Goal: Check status: Check status

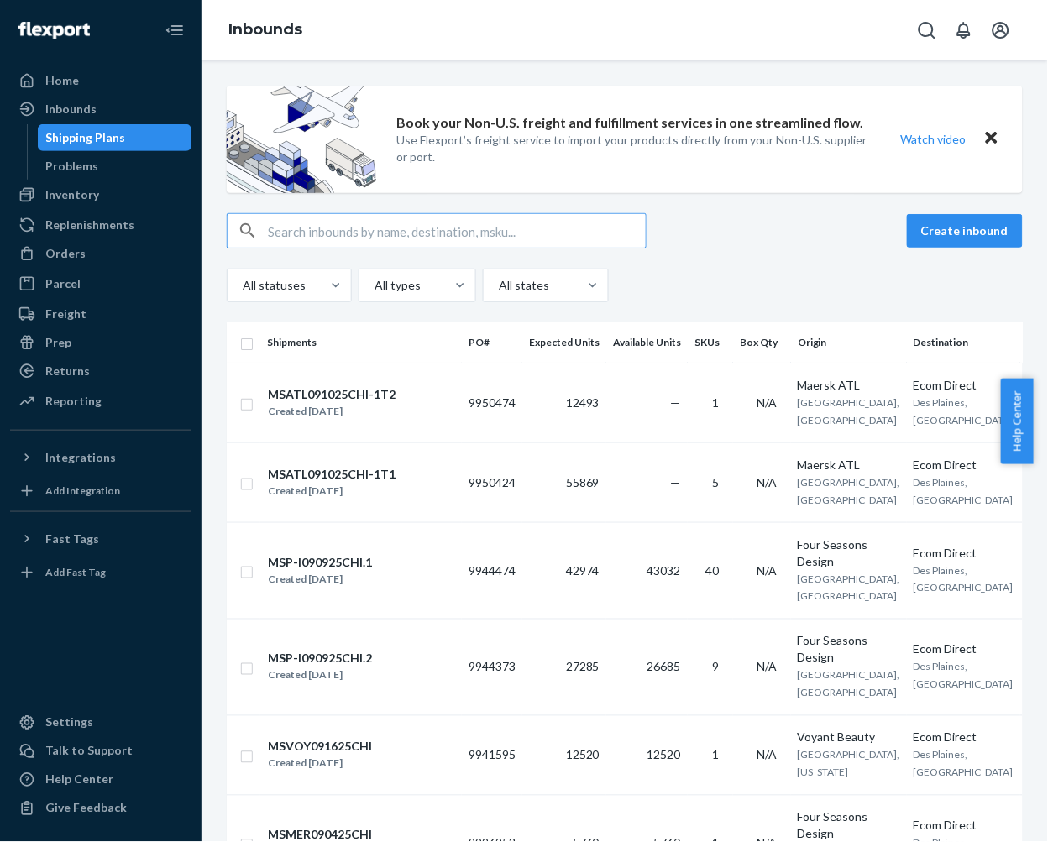
click at [331, 220] on input "text" at bounding box center [457, 231] width 378 height 34
type input "MAN24881012"
click at [84, 256] on div "Orders" at bounding box center [101, 254] width 178 height 24
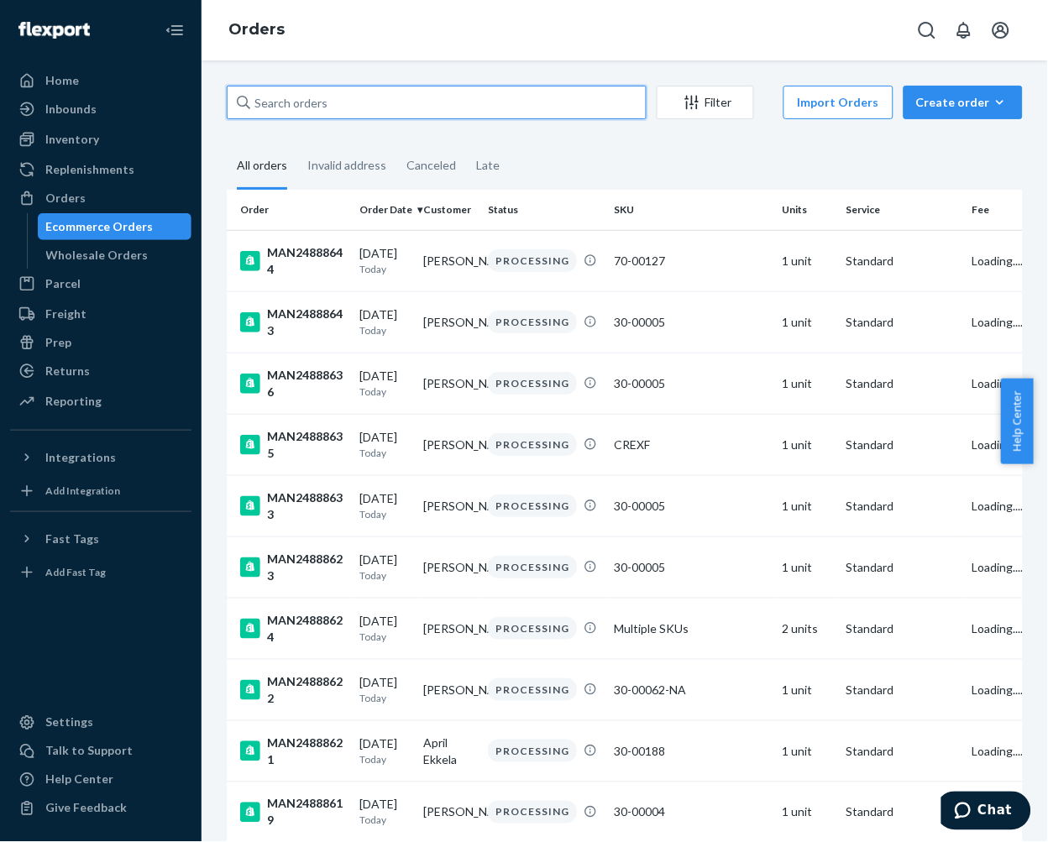
click at [337, 111] on input "text" at bounding box center [437, 103] width 420 height 34
paste input "MAN24881012"
type input "MAN24881012"
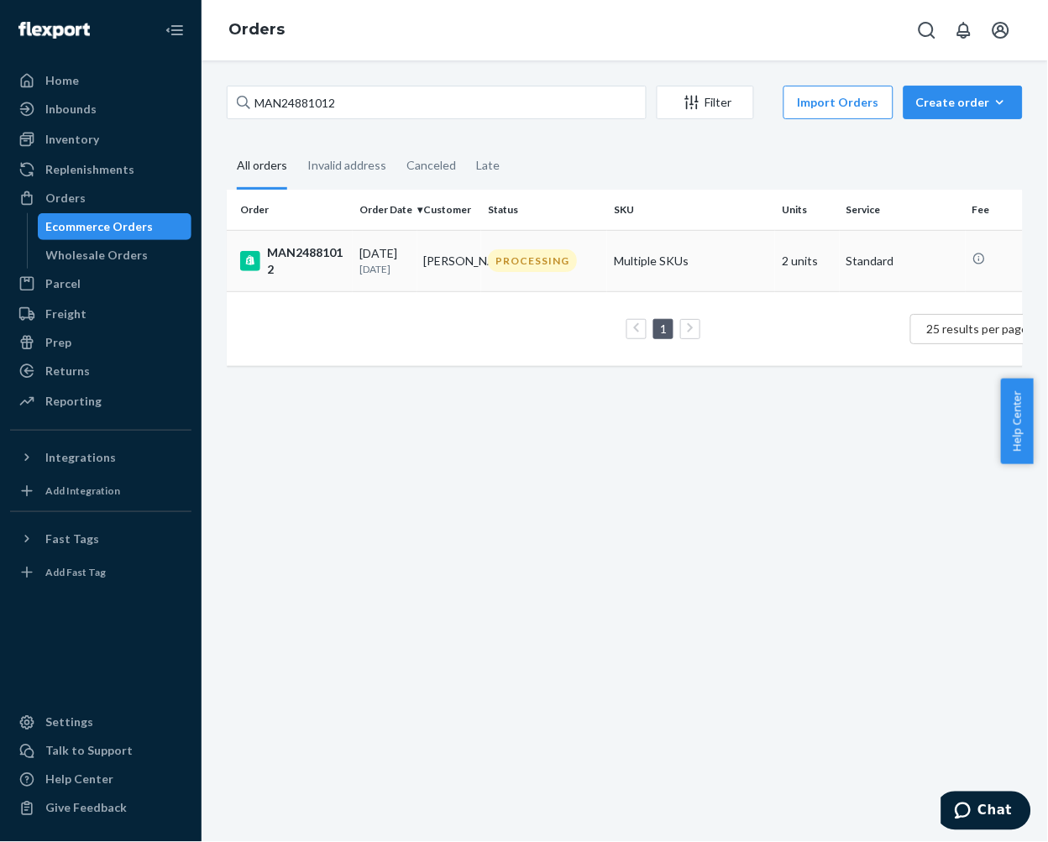
click at [408, 269] on p "[DATE]" at bounding box center [384, 269] width 51 height 14
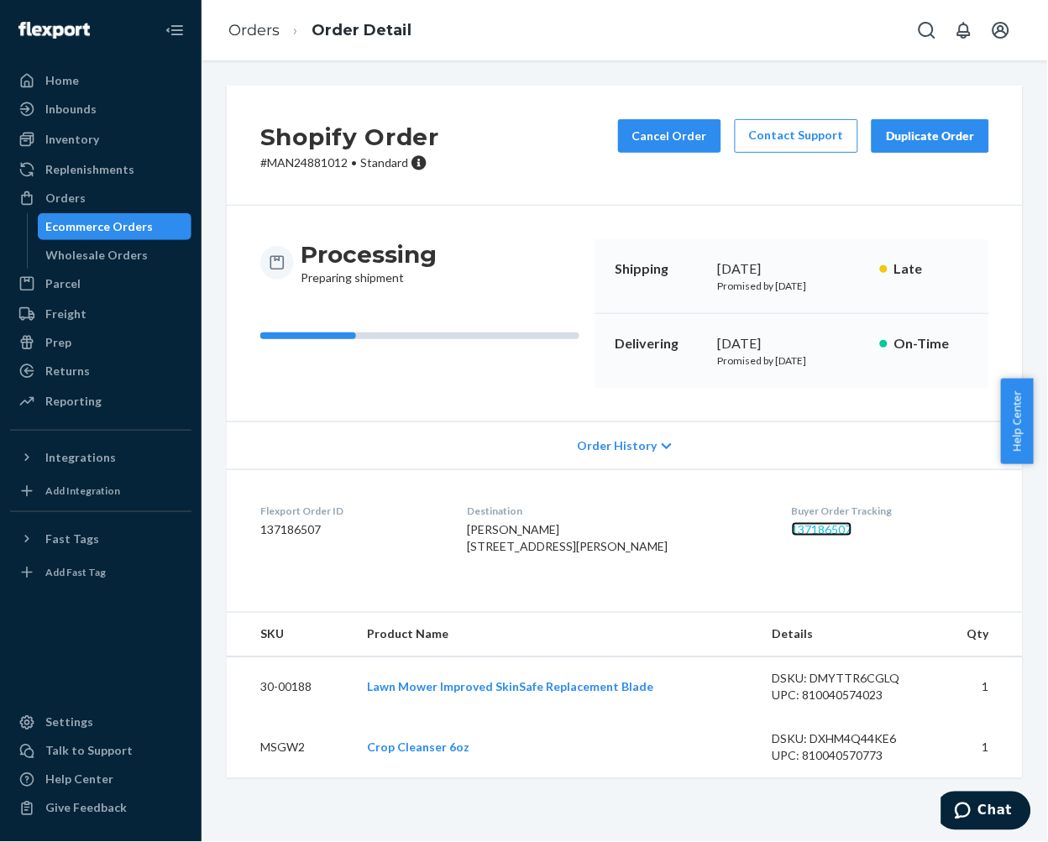
click at [812, 536] on link "137186507" at bounding box center [822, 529] width 60 height 14
copy link "137186507"
drag, startPoint x: 849, startPoint y: 544, endPoint x: 766, endPoint y: 536, distance: 82.7
click at [766, 536] on dl "Flexport Order ID 137186507 Destination [PERSON_NAME] [STREET_ADDRESS][PERSON_N…" at bounding box center [625, 532] width 796 height 126
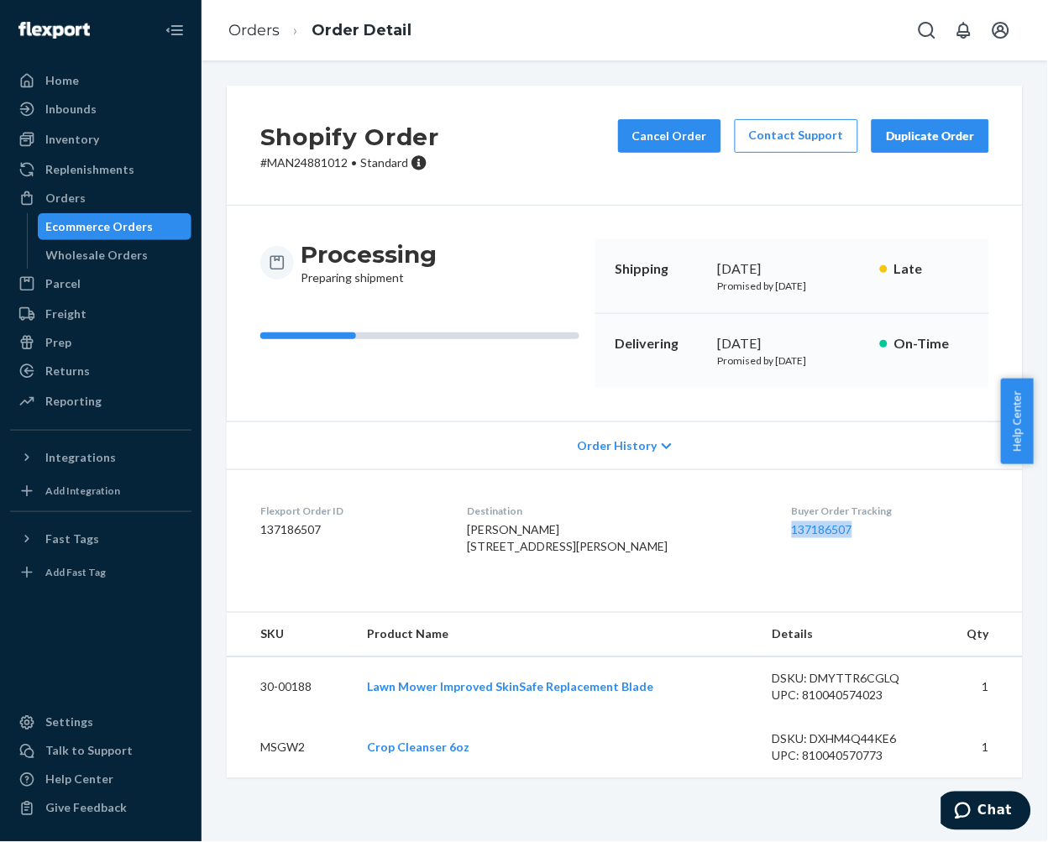
scroll to position [0, 0]
click at [86, 224] on div "Ecommerce Orders" at bounding box center [99, 226] width 107 height 17
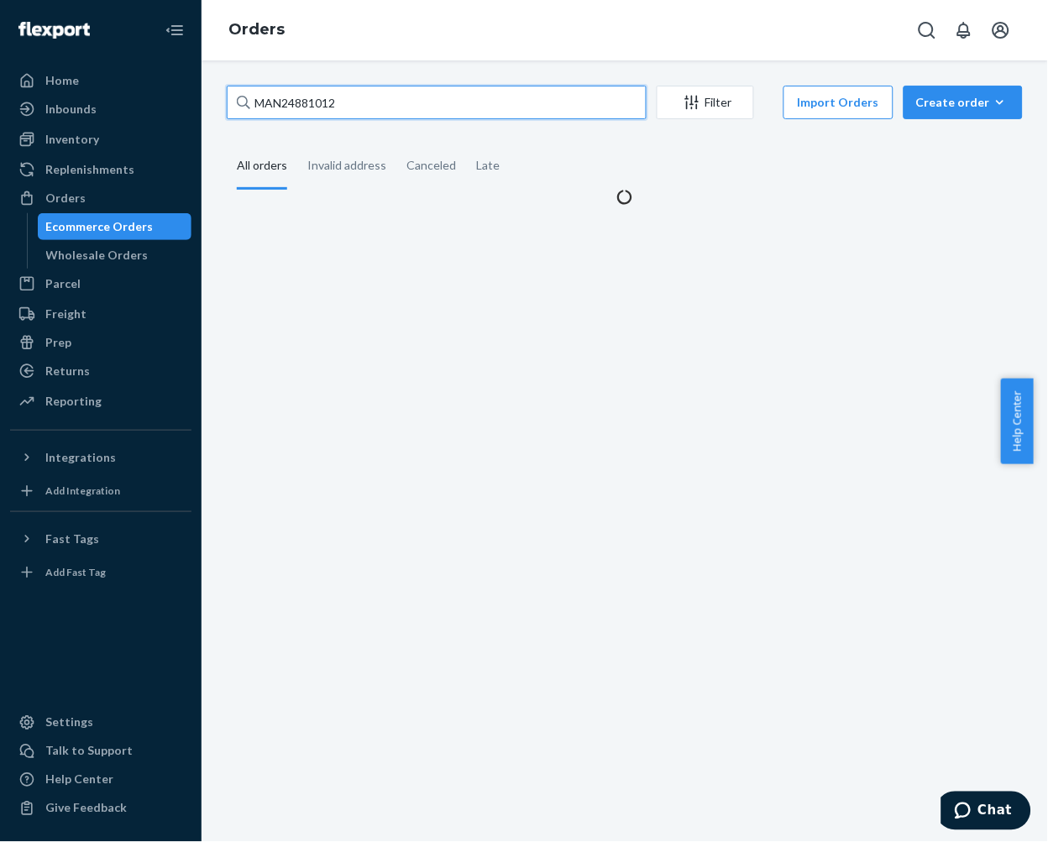
click at [405, 102] on input "MAN24881012" at bounding box center [437, 103] width 420 height 34
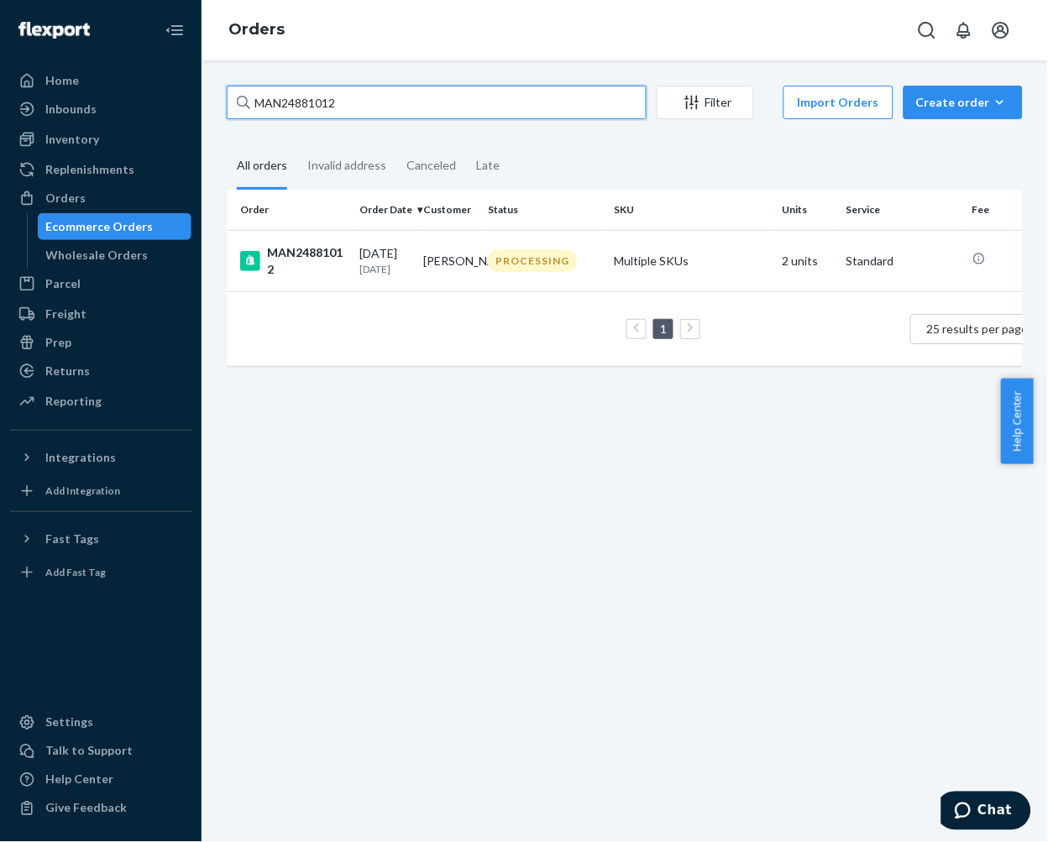
paste input "6630"
type input "MAN24866302"
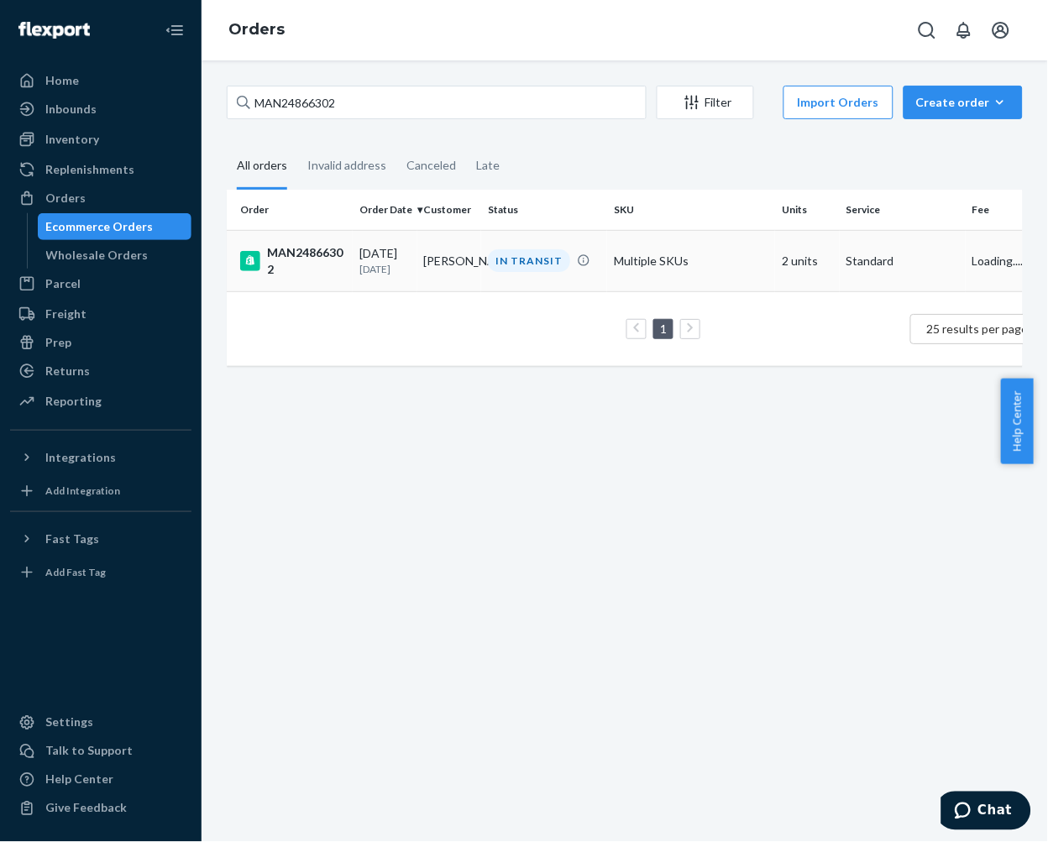
click at [323, 264] on div "MAN24866302" at bounding box center [293, 261] width 106 height 34
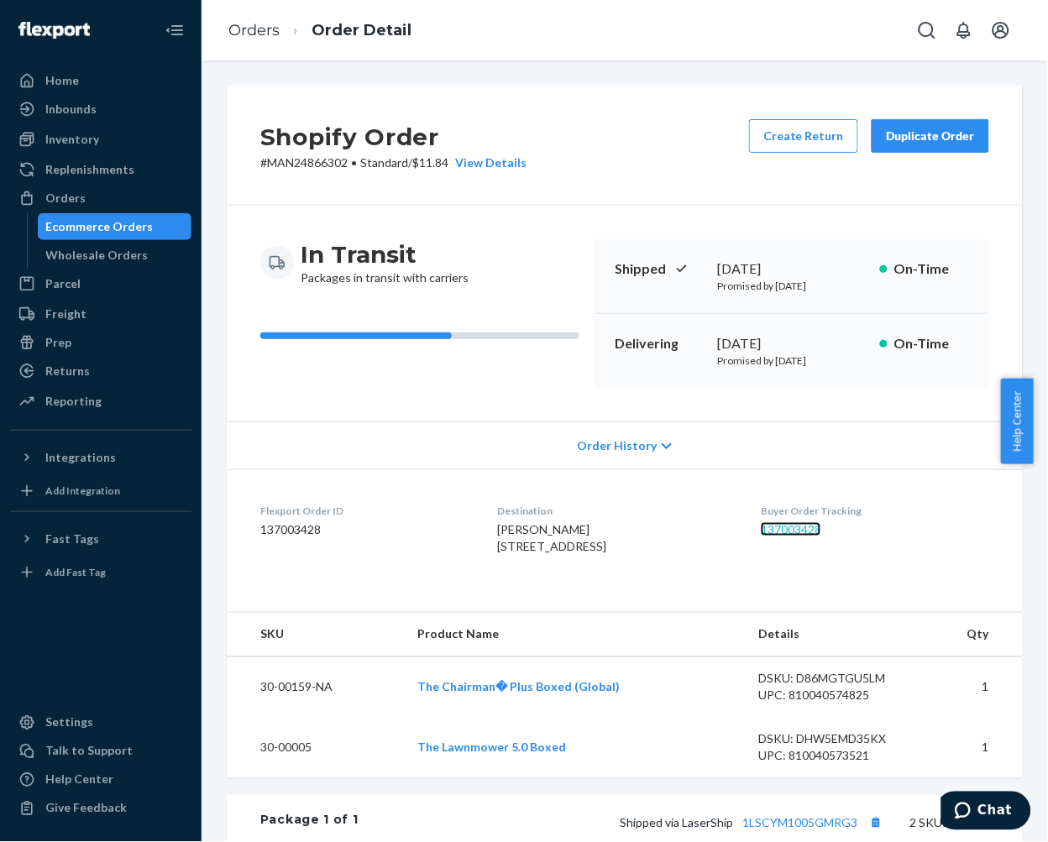
click at [799, 536] on link "137003428" at bounding box center [790, 529] width 60 height 14
click at [104, 227] on div "Ecommerce Orders" at bounding box center [99, 226] width 107 height 17
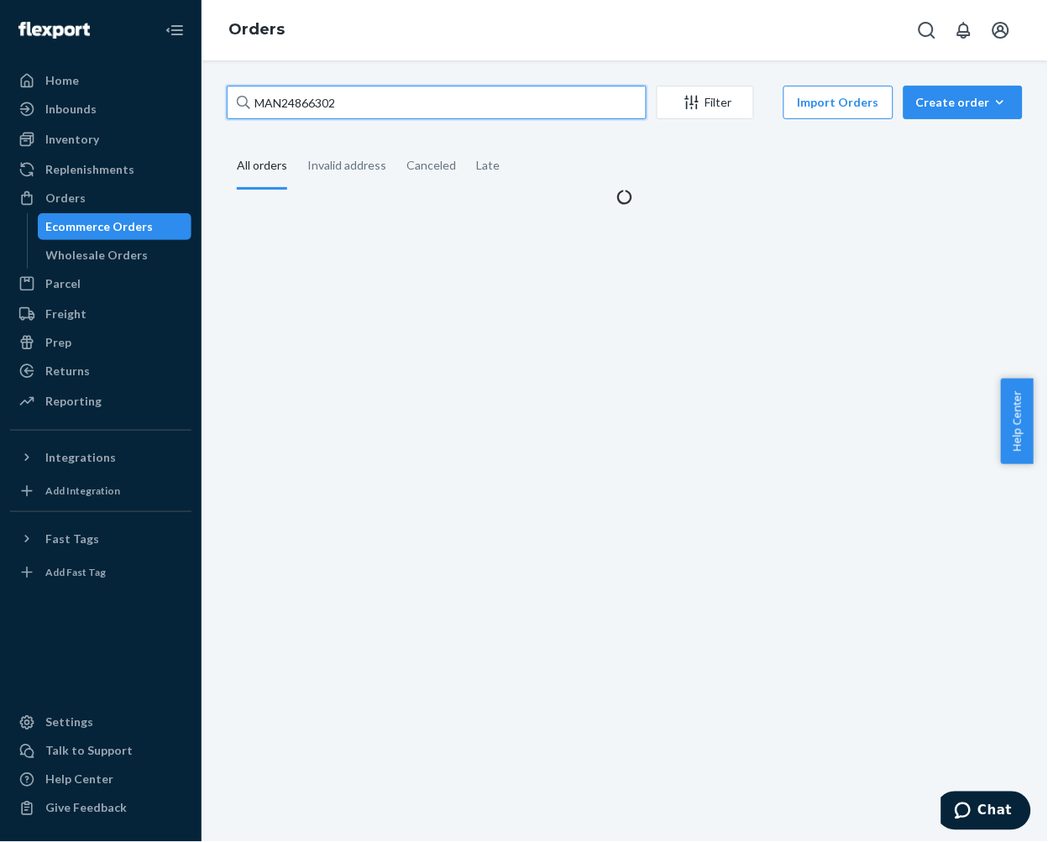
click at [430, 107] on input "MAN24866302" at bounding box center [437, 103] width 420 height 34
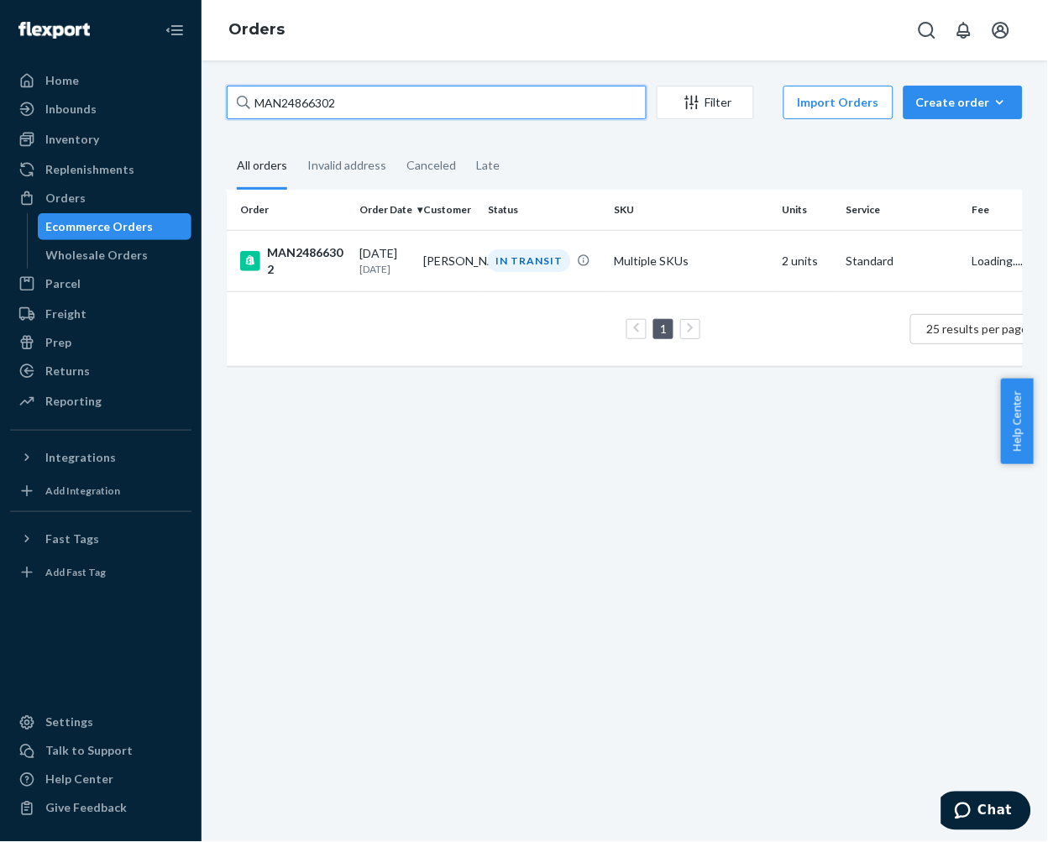
click at [430, 107] on input "MAN24866302" at bounding box center [437, 103] width 420 height 34
paste input "8101"
type input "MAN24881012"
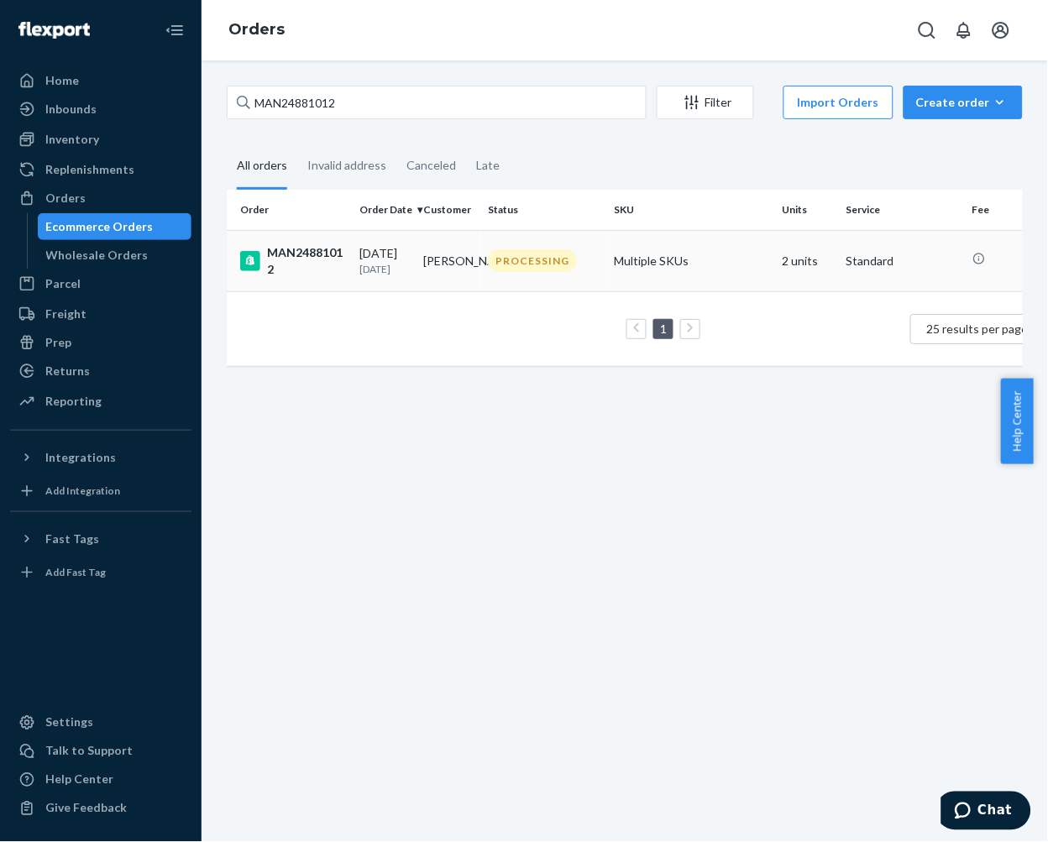
click at [393, 255] on div "[DATE] [DATE]" at bounding box center [384, 260] width 51 height 31
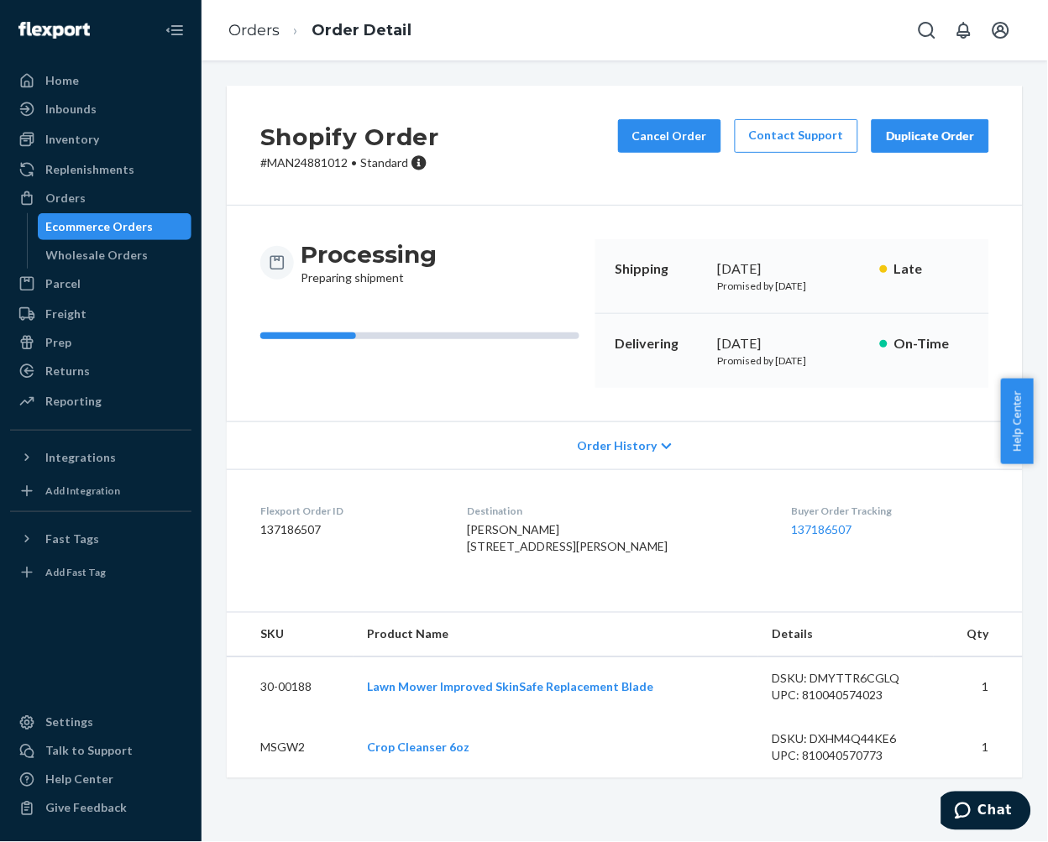
scroll to position [4, 0]
click at [661, 452] on icon at bounding box center [666, 447] width 10 height 12
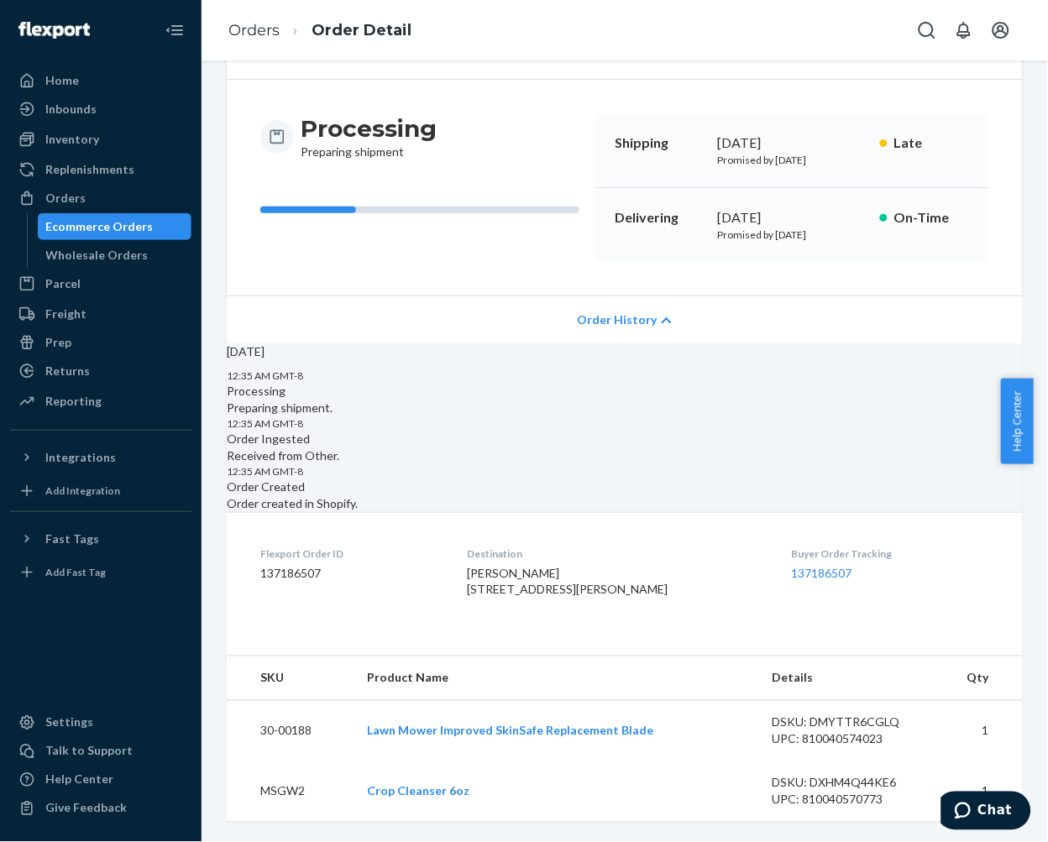
scroll to position [302, 0]
